Goal: Find contact information: Find contact information

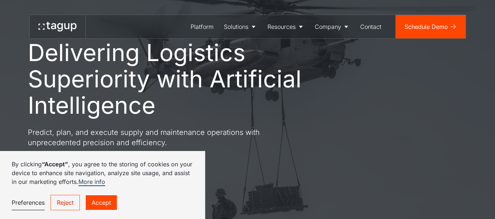
click at [107, 203] on link "Accept" at bounding box center [101, 203] width 31 height 15
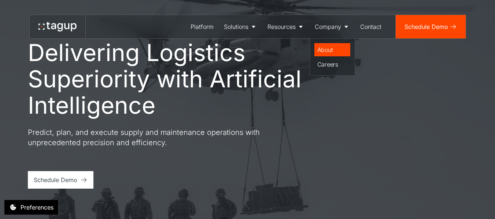
click at [330, 50] on div "About" at bounding box center [332, 49] width 30 height 9
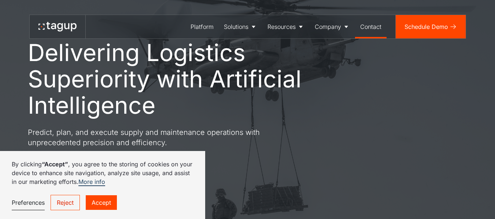
click at [369, 28] on div "Contact" at bounding box center [370, 26] width 21 height 9
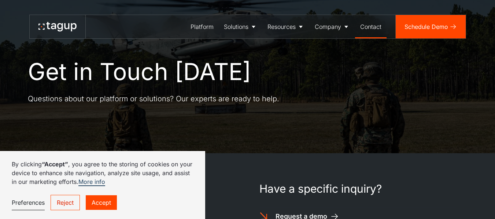
click at [111, 208] on link "Accept" at bounding box center [101, 203] width 31 height 15
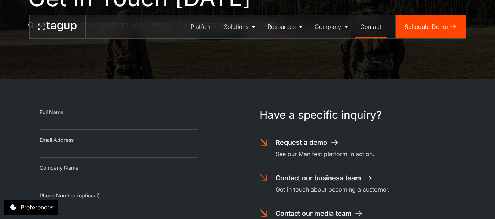
scroll to position [146, 0]
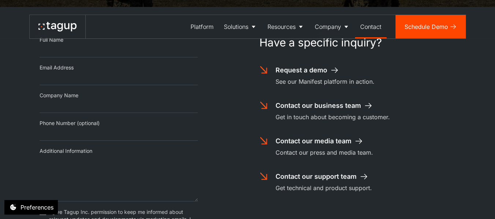
click at [316, 140] on div "Contact our media team" at bounding box center [313, 142] width 76 height 10
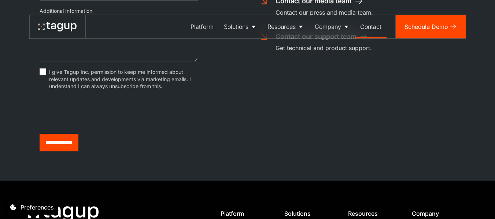
scroll to position [140, 0]
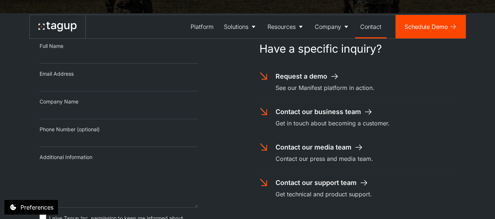
click at [308, 115] on div "Contact our business team" at bounding box center [317, 112] width 85 height 10
click at [266, 113] on icon at bounding box center [263, 111] width 7 height 7
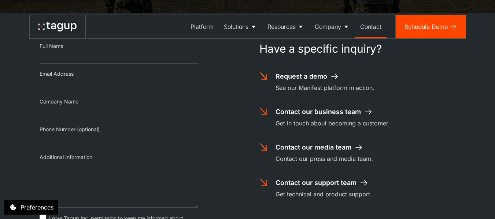
click at [367, 111] on icon at bounding box center [368, 112] width 9 height 9
click at [357, 146] on icon at bounding box center [358, 147] width 9 height 9
click at [364, 185] on icon at bounding box center [363, 183] width 9 height 9
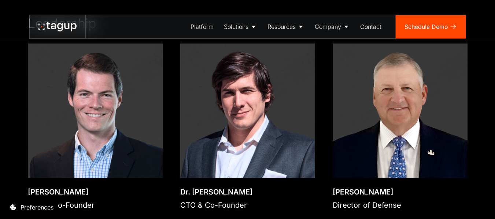
scroll to position [1099, 0]
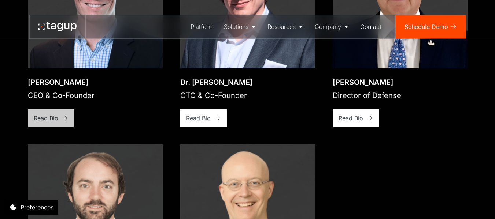
click at [56, 116] on link "Read Bio" at bounding box center [51, 119] width 47 height 18
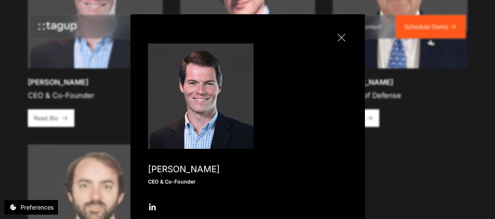
scroll to position [0, 0]
click at [335, 36] on link "Close popup" at bounding box center [341, 38] width 12 height 12
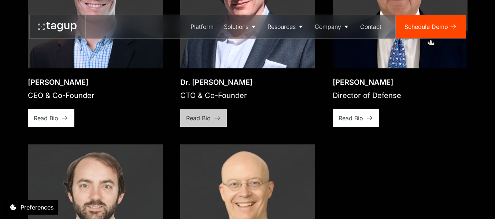
click at [212, 112] on link "Read Bio" at bounding box center [203, 119] width 47 height 18
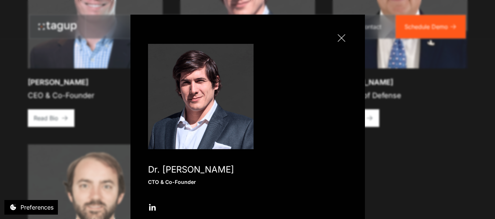
click at [339, 36] on link "Close popup" at bounding box center [341, 38] width 12 height 12
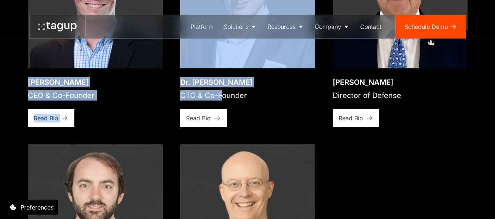
drag, startPoint x: 18, startPoint y: 71, endPoint x: 223, endPoint y: 88, distance: 206.2
click at [223, 88] on div "Our team The Brightest Minds in AI, Engineering, and Defense Our team brings to…" at bounding box center [247, 212] width 465 height 911
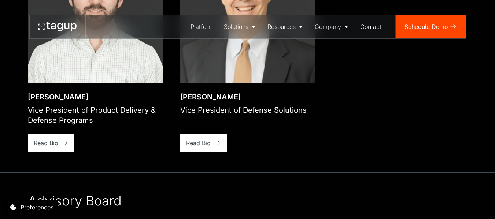
scroll to position [1282, 0]
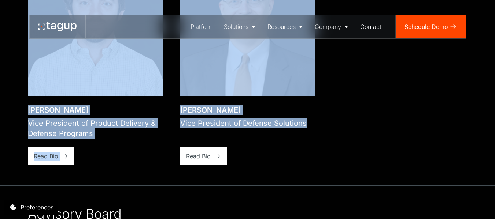
copy div "Jon Garrity CEO & Co-Founder View bio Read Bio Open bio popup Dr. Will Vega-Bro…"
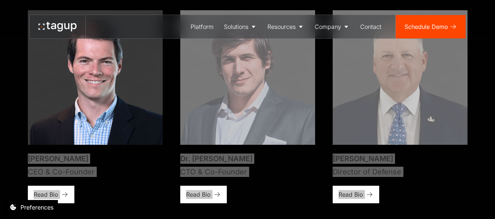
scroll to position [1025, 0]
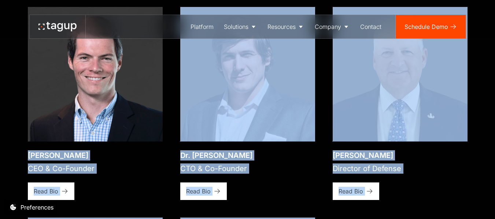
click at [30, 151] on div "Jon Garrity" at bounding box center [61, 156] width 67 height 10
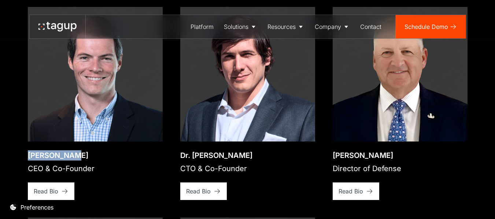
drag, startPoint x: 30, startPoint y: 142, endPoint x: 48, endPoint y: 139, distance: 18.2
click at [48, 142] on div "Jon Garrity CEO & Co-Founder View bio Read Bio" at bounding box center [95, 171] width 135 height 59
click at [198, 151] on div "Dr. Will Vega-Brown" at bounding box center [216, 156] width 72 height 10
drag, startPoint x: 198, startPoint y: 142, endPoint x: 233, endPoint y: 142, distance: 34.4
click at [233, 151] on div "Dr. Will Vega-Brown" at bounding box center [216, 156] width 72 height 10
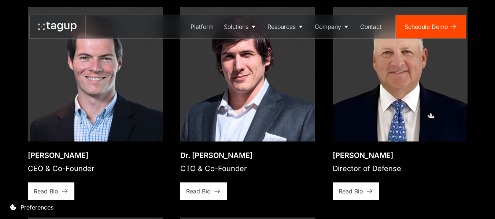
copy div "Will Vega-Brown"
click at [337, 151] on div "Paul Plemmons" at bounding box center [367, 156] width 68 height 10
drag, startPoint x: 337, startPoint y: 149, endPoint x: 366, endPoint y: 145, distance: 29.6
click at [366, 151] on div "Paul Plemmons" at bounding box center [367, 156] width 68 height 10
copy div "Paul Plemmons"
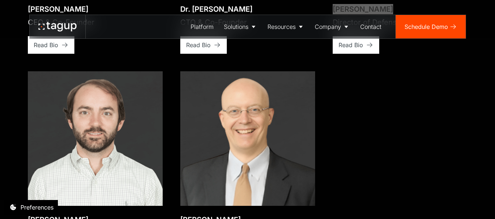
scroll to position [1245, 0]
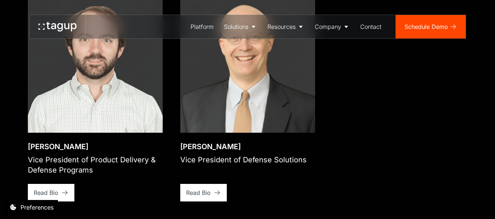
click at [38, 142] on div "Rory Polera" at bounding box center [95, 147] width 135 height 10
drag, startPoint x: 38, startPoint y: 138, endPoint x: 50, endPoint y: 136, distance: 12.6
click at [50, 142] on div "Rory Polera" at bounding box center [95, 147] width 135 height 10
copy div "Rory Polera"
click at [205, 142] on div "Dr. Charles W. Parker, III" at bounding box center [243, 147] width 126 height 10
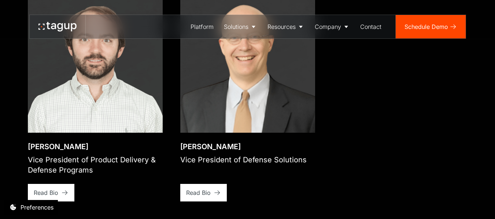
drag, startPoint x: 205, startPoint y: 134, endPoint x: 258, endPoint y: 134, distance: 53.5
click at [258, 142] on div "Dr. Charles W. Parker, III" at bounding box center [243, 147] width 126 height 10
copy div "Charles W. Parker, III"
